Goal: Information Seeking & Learning: Learn about a topic

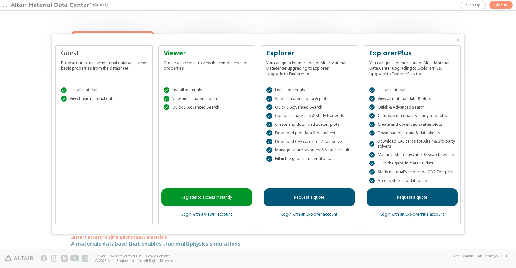
click at [98, 111] on div "Guest Browse our extensive material database, view basic properties from the da…" at bounding box center [103, 135] width 97 height 180
click at [0, 133] on div at bounding box center [258, 134] width 516 height 268
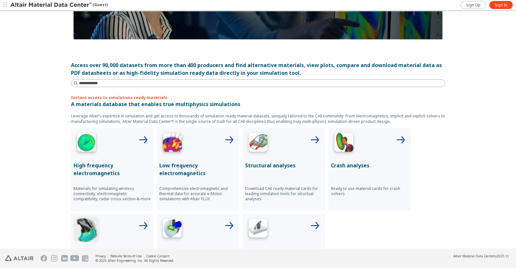
scroll to position [142, 0]
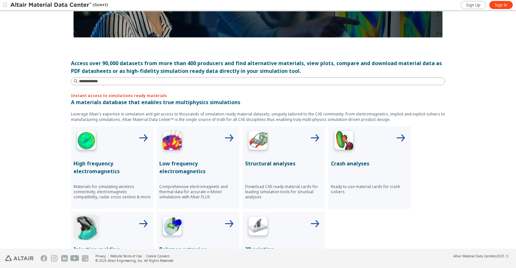
click at [91, 171] on p "High frequency electromagnetics" at bounding box center [112, 167] width 77 height 15
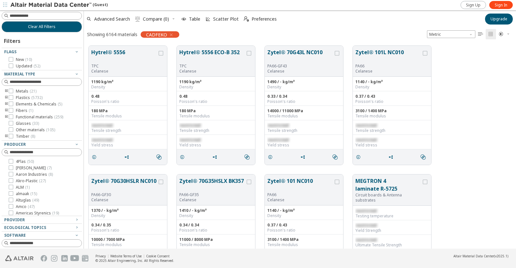
scroll to position [203, 427]
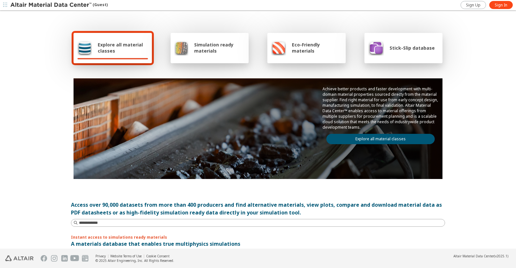
click at [381, 142] on link "Explore all material classes" at bounding box center [380, 139] width 108 height 10
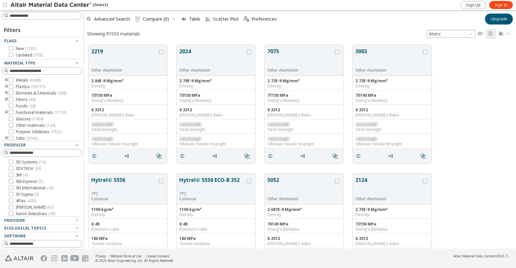
scroll to position [203, 427]
